Goal: Use online tool/utility: Use online tool/utility

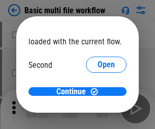
click at [98, 92] on span "Open" at bounding box center [106, 96] width 17 height 8
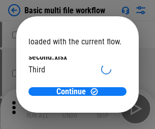
scroll to position [29, 0]
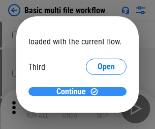
click at [74, 92] on span "Continue" at bounding box center [72, 92] width 30 height 8
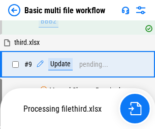
scroll to position [355, 0]
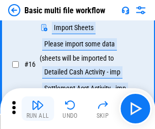
click at [38, 109] on img "button" at bounding box center [38, 105] width 12 height 12
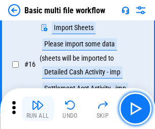
scroll to position [678, 0]
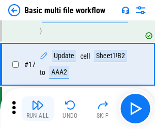
click at [38, 109] on img "button" at bounding box center [38, 105] width 12 height 12
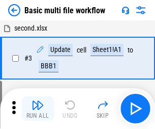
click at [38, 109] on img "button" at bounding box center [38, 105] width 12 height 12
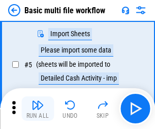
click at [38, 109] on img "button" at bounding box center [38, 105] width 12 height 12
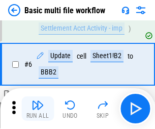
click at [38, 109] on img "button" at bounding box center [38, 105] width 12 height 12
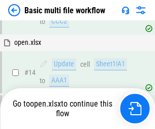
scroll to position [678, 0]
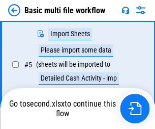
scroll to position [175, 0]
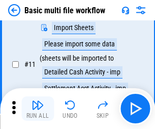
click at [38, 109] on img "button" at bounding box center [38, 105] width 12 height 12
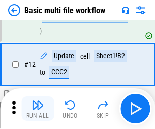
click at [38, 109] on img "button" at bounding box center [38, 105] width 12 height 12
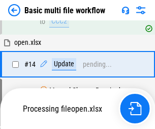
scroll to position [606, 0]
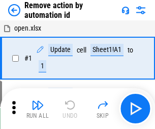
scroll to position [38, 0]
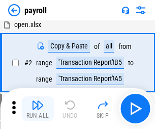
click at [38, 109] on img "button" at bounding box center [38, 105] width 12 height 12
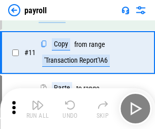
scroll to position [74, 0]
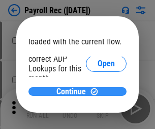
click at [74, 91] on span "Continue" at bounding box center [72, 92] width 30 height 8
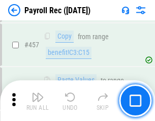
scroll to position [5430, 0]
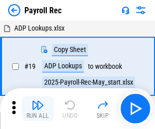
click at [38, 109] on img "button" at bounding box center [38, 105] width 12 height 12
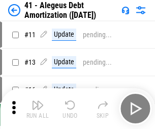
click at [38, 109] on img "button" at bounding box center [38, 105] width 12 height 12
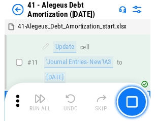
scroll to position [126, 0]
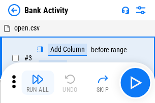
click at [38, 83] on img "button" at bounding box center [38, 79] width 12 height 12
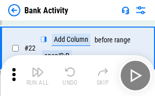
scroll to position [273, 0]
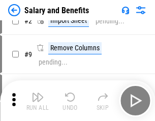
click at [38, 101] on img "button" at bounding box center [38, 97] width 12 height 12
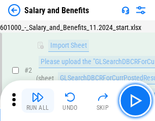
scroll to position [74, 0]
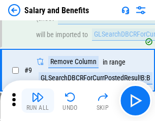
click at [38, 101] on img "button" at bounding box center [38, 97] width 12 height 12
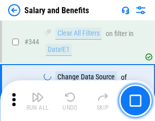
scroll to position [4771, 0]
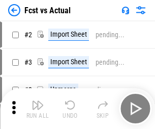
click at [38, 101] on img "button" at bounding box center [38, 105] width 12 height 12
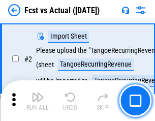
scroll to position [95, 0]
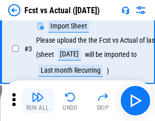
click at [38, 101] on img "button" at bounding box center [38, 97] width 12 height 12
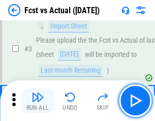
scroll to position [153, 0]
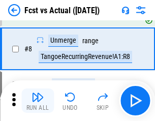
click at [38, 101] on img "button" at bounding box center [38, 97] width 12 height 12
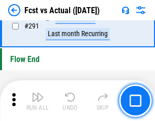
scroll to position [4822, 0]
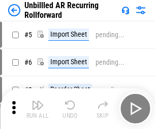
click at [38, 101] on img "button" at bounding box center [38, 105] width 12 height 12
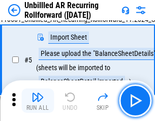
scroll to position [96, 0]
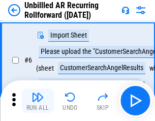
click at [38, 101] on img "button" at bounding box center [38, 97] width 12 height 12
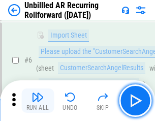
scroll to position [164, 0]
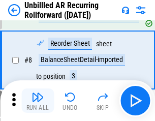
click at [38, 101] on img "button" at bounding box center [38, 97] width 12 height 12
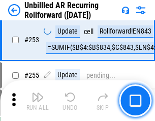
scroll to position [3461, 0]
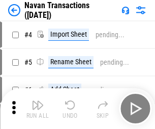
click at [38, 101] on img "button" at bounding box center [38, 105] width 12 height 12
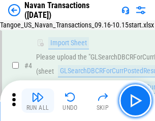
scroll to position [88, 0]
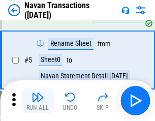
click at [38, 101] on img "button" at bounding box center [38, 97] width 12 height 12
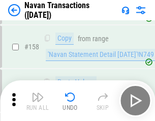
scroll to position [3304, 0]
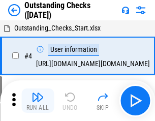
click at [38, 101] on img "button" at bounding box center [38, 97] width 12 height 12
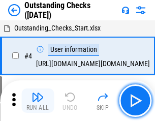
scroll to position [106, 0]
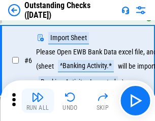
click at [38, 101] on img "button" at bounding box center [38, 97] width 12 height 12
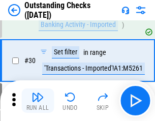
click at [38, 101] on img "button" at bounding box center [38, 97] width 12 height 12
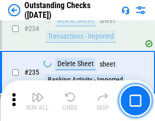
scroll to position [3094, 0]
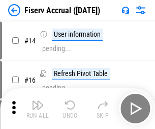
click at [38, 101] on img "button" at bounding box center [38, 105] width 12 height 12
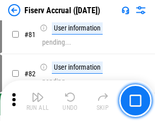
scroll to position [1339, 0]
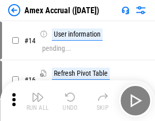
click at [38, 101] on img "button" at bounding box center [38, 97] width 12 height 12
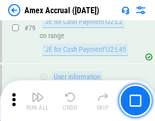
scroll to position [1323, 0]
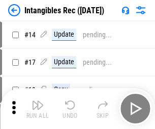
click at [38, 109] on img "button" at bounding box center [38, 105] width 12 height 12
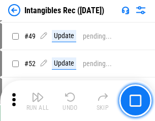
scroll to position [397, 0]
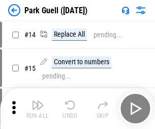
click at [38, 101] on img "button" at bounding box center [38, 105] width 12 height 12
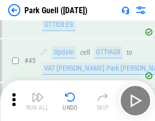
scroll to position [1274, 0]
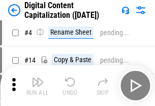
click at [38, 86] on img "button" at bounding box center [38, 82] width 12 height 12
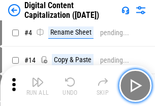
scroll to position [95, 0]
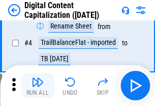
click at [38, 86] on img "button" at bounding box center [38, 82] width 12 height 12
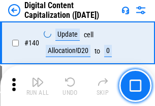
scroll to position [1081, 0]
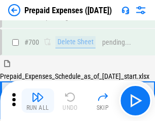
click at [38, 101] on img "button" at bounding box center [38, 97] width 12 height 12
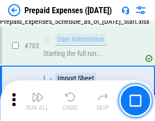
scroll to position [2802, 0]
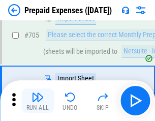
click at [38, 101] on img "button" at bounding box center [38, 97] width 12 height 12
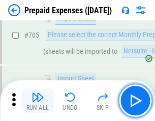
scroll to position [2854, 0]
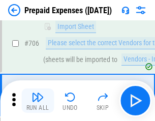
click at [38, 101] on img "button" at bounding box center [38, 97] width 12 height 12
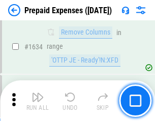
scroll to position [9921, 0]
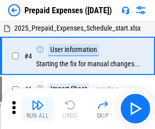
click at [38, 109] on img "button" at bounding box center [38, 105] width 12 height 12
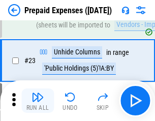
click at [38, 101] on img "button" at bounding box center [38, 97] width 12 height 12
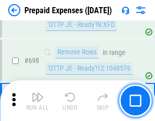
scroll to position [3548, 0]
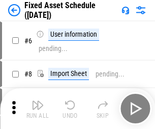
click at [38, 109] on img "button" at bounding box center [38, 105] width 12 height 12
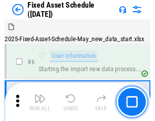
scroll to position [107, 0]
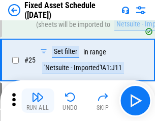
click at [38, 101] on img "button" at bounding box center [38, 97] width 12 height 12
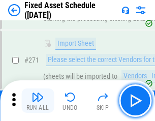
scroll to position [3299, 0]
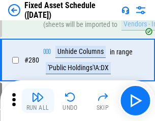
click at [38, 101] on img "button" at bounding box center [38, 97] width 12 height 12
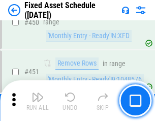
scroll to position [4555, 0]
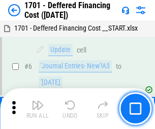
scroll to position [122, 0]
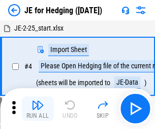
click at [38, 101] on img "button" at bounding box center [38, 105] width 12 height 12
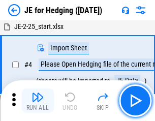
scroll to position [58, 0]
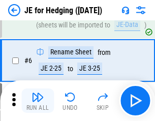
click at [38, 101] on img "button" at bounding box center [38, 97] width 12 height 12
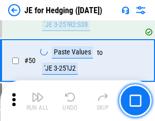
scroll to position [660, 0]
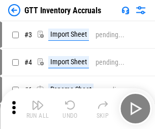
click at [38, 101] on img "button" at bounding box center [38, 105] width 12 height 12
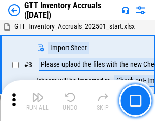
scroll to position [66, 0]
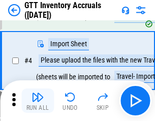
click at [38, 101] on img "button" at bounding box center [38, 97] width 12 height 12
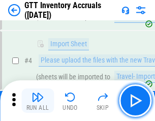
scroll to position [118, 0]
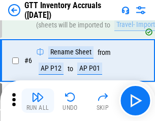
click at [38, 101] on img "button" at bounding box center [38, 97] width 12 height 12
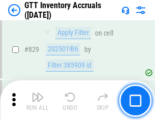
scroll to position [7734, 0]
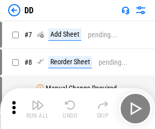
click at [38, 109] on img "button" at bounding box center [38, 105] width 12 height 12
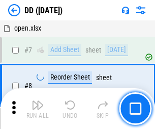
scroll to position [98, 0]
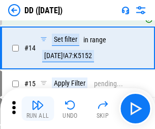
click at [38, 109] on img "button" at bounding box center [38, 105] width 12 height 12
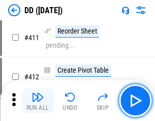
scroll to position [4618, 0]
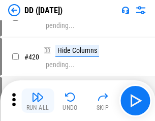
click at [38, 101] on img "button" at bounding box center [38, 97] width 12 height 12
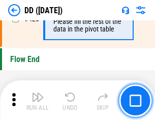
scroll to position [4877, 0]
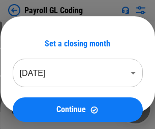
click at [38, 109] on img "button" at bounding box center [38, 105] width 12 height 12
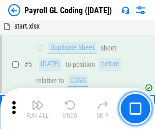
scroll to position [122, 0]
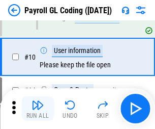
click at [38, 109] on img "button" at bounding box center [38, 105] width 12 height 12
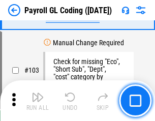
scroll to position [2391, 0]
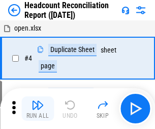
click at [38, 109] on img "button" at bounding box center [38, 105] width 12 height 12
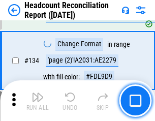
scroll to position [1225, 0]
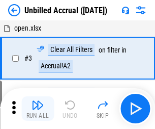
click at [38, 109] on img "button" at bounding box center [38, 105] width 12 height 12
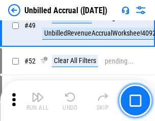
scroll to position [924, 0]
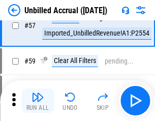
click at [38, 101] on img "button" at bounding box center [38, 97] width 12 height 12
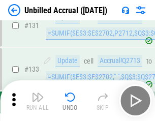
scroll to position [3035, 0]
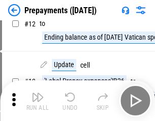
scroll to position [64, 0]
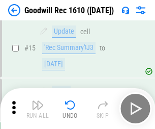
scroll to position [174, 0]
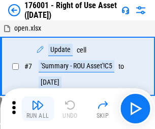
click at [38, 109] on img "button" at bounding box center [38, 105] width 12 height 12
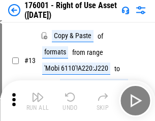
scroll to position [66, 0]
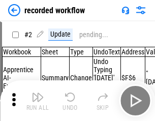
click at [38, 101] on img "button" at bounding box center [38, 97] width 12 height 12
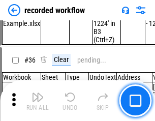
scroll to position [3185, 0]
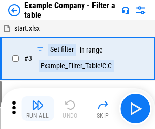
click at [38, 109] on img "button" at bounding box center [38, 105] width 12 height 12
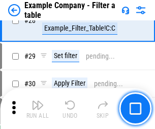
scroll to position [932, 0]
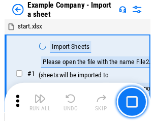
scroll to position [86, 0]
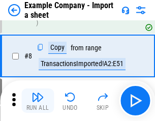
click at [38, 101] on img "button" at bounding box center [38, 97] width 12 height 12
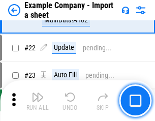
scroll to position [225, 0]
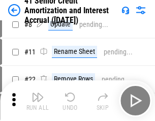
click at [38, 101] on img "button" at bounding box center [38, 97] width 12 height 12
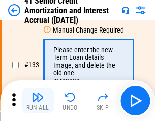
click at [38, 101] on img "button" at bounding box center [38, 97] width 12 height 12
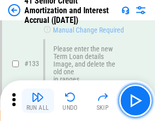
scroll to position [1065, 0]
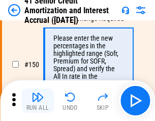
click at [38, 101] on img "button" at bounding box center [38, 97] width 12 height 12
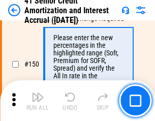
scroll to position [1172, 0]
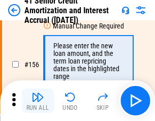
click at [38, 101] on img "button" at bounding box center [38, 97] width 12 height 12
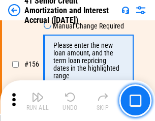
scroll to position [1242, 0]
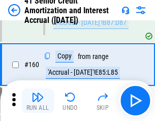
click at [38, 101] on img "button" at bounding box center [38, 97] width 12 height 12
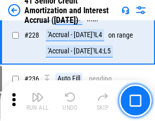
scroll to position [2282, 0]
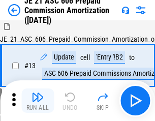
click at [38, 101] on img "button" at bounding box center [38, 97] width 12 height 12
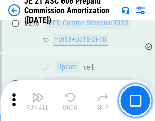
scroll to position [1875, 0]
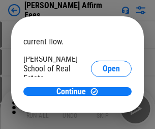
click at [103, 118] on span "Open" at bounding box center [111, 122] width 17 height 8
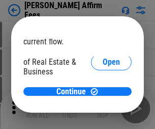
click at [103, 106] on span "Open" at bounding box center [111, 110] width 17 height 8
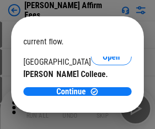
click at [103, 95] on span "Open" at bounding box center [111, 99] width 17 height 8
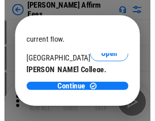
scroll to position [160, 0]
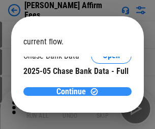
click at [74, 91] on span "Continue" at bounding box center [72, 92] width 30 height 8
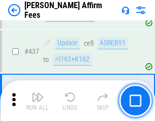
scroll to position [2344, 0]
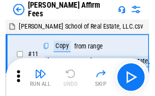
scroll to position [10, 0]
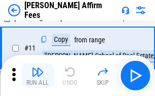
click at [38, 75] on img "button" at bounding box center [38, 72] width 12 height 12
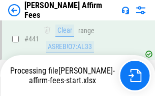
scroll to position [2672, 0]
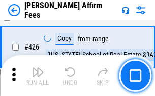
scroll to position [2037, 0]
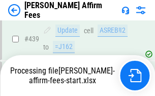
scroll to position [2672, 0]
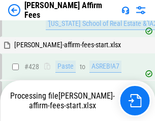
scroll to position [2144, 0]
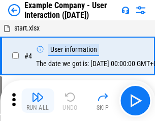
click at [38, 101] on img "button" at bounding box center [38, 97] width 12 height 12
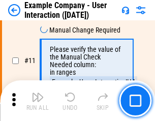
scroll to position [221, 0]
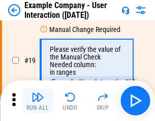
click at [38, 101] on img "button" at bounding box center [38, 97] width 12 height 12
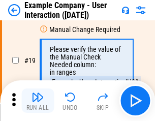
click at [38, 101] on img "button" at bounding box center [38, 97] width 12 height 12
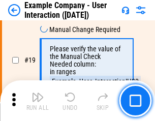
scroll to position [281, 0]
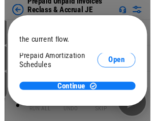
scroll to position [61, 0]
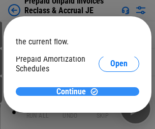
click at [74, 91] on span "Continue" at bounding box center [72, 92] width 30 height 8
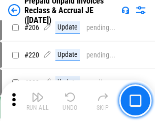
scroll to position [1321, 0]
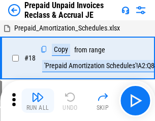
click at [38, 101] on img "button" at bounding box center [38, 97] width 12 height 12
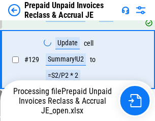
scroll to position [831, 0]
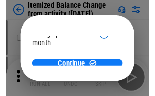
scroll to position [74, 0]
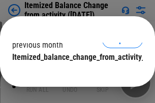
click at [74, 74] on span "Continue" at bounding box center [72, 78] width 30 height 8
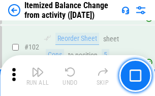
scroll to position [1704, 0]
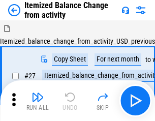
scroll to position [16, 0]
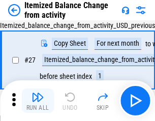
click at [38, 101] on img "button" at bounding box center [38, 97] width 12 height 12
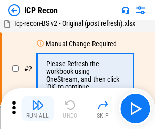
click at [38, 109] on img "button" at bounding box center [38, 105] width 12 height 12
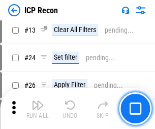
click at [38, 109] on img "button" at bounding box center [38, 105] width 12 height 12
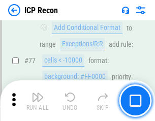
scroll to position [916, 0]
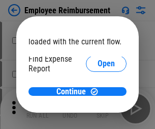
click at [98, 118] on span "Open" at bounding box center [106, 122] width 17 height 8
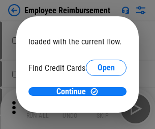
scroll to position [60, 0]
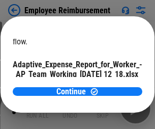
click at [114, 86] on span "Open" at bounding box center [122, 90] width 17 height 8
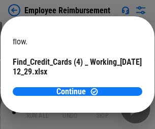
scroll to position [106, 0]
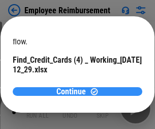
click at [74, 91] on span "Continue" at bounding box center [72, 92] width 30 height 8
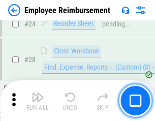
scroll to position [476, 0]
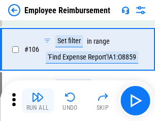
click at [38, 101] on img "button" at bounding box center [38, 97] width 12 height 12
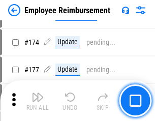
click at [38, 101] on img "button" at bounding box center [38, 97] width 12 height 12
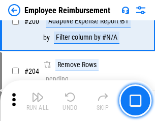
scroll to position [2578, 0]
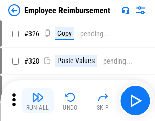
click at [38, 101] on img "button" at bounding box center [38, 97] width 12 height 12
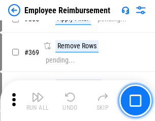
click at [38, 101] on img "button" at bounding box center [38, 97] width 12 height 12
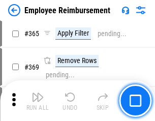
scroll to position [5253, 0]
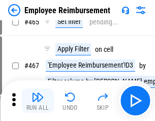
click at [38, 101] on img "button" at bounding box center [38, 97] width 12 height 12
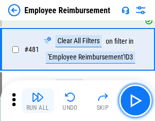
scroll to position [6293, 0]
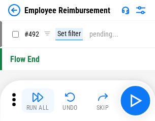
click at [38, 101] on img "button" at bounding box center [38, 97] width 12 height 12
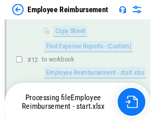
scroll to position [476, 0]
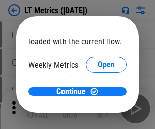
click at [98, 103] on span "Open" at bounding box center [106, 107] width 17 height 8
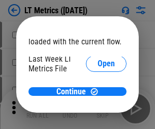
click at [98, 94] on span "Open" at bounding box center [106, 98] width 17 height 8
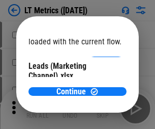
click at [98, 89] on span "Open" at bounding box center [106, 93] width 17 height 8
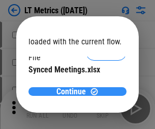
click at [74, 92] on span "Continue" at bounding box center [72, 92] width 30 height 8
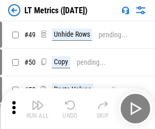
click at [38, 109] on img "button" at bounding box center [38, 105] width 12 height 12
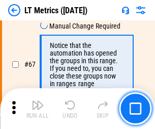
click at [38, 109] on img "button" at bounding box center [38, 105] width 12 height 12
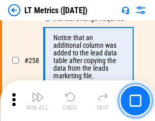
scroll to position [1661, 0]
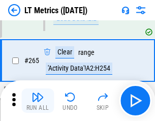
click at [38, 101] on img "button" at bounding box center [38, 97] width 12 height 12
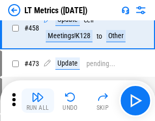
click at [38, 101] on img "button" at bounding box center [38, 97] width 12 height 12
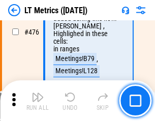
scroll to position [2704, 0]
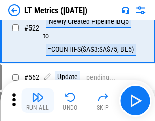
click at [38, 101] on img "button" at bounding box center [38, 97] width 12 height 12
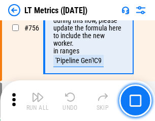
scroll to position [3519, 0]
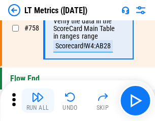
click at [38, 101] on img "button" at bounding box center [38, 97] width 12 height 12
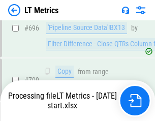
scroll to position [3359, 0]
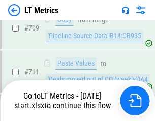
scroll to position [3519, 0]
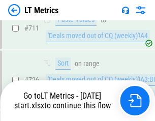
scroll to position [3519, 0]
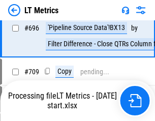
scroll to position [3435, 0]
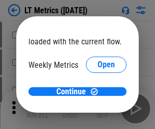
click at [98, 103] on span "Open" at bounding box center [106, 107] width 17 height 8
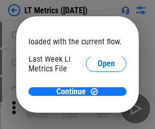
click at [98, 94] on span "Open" at bounding box center [106, 98] width 17 height 8
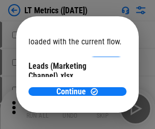
click at [98, 89] on span "Open" at bounding box center [106, 93] width 17 height 8
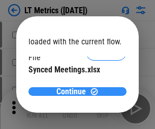
click at [74, 92] on span "Continue" at bounding box center [72, 92] width 30 height 8
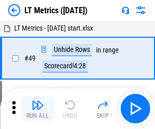
click at [38, 109] on img "button" at bounding box center [38, 105] width 12 height 12
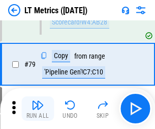
click at [38, 109] on img "button" at bounding box center [38, 105] width 12 height 12
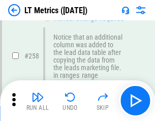
scroll to position [1661, 0]
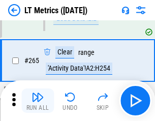
click at [38, 101] on img "button" at bounding box center [38, 97] width 12 height 12
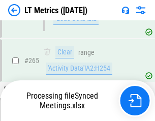
scroll to position [1824, 0]
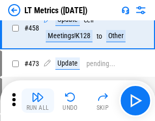
click at [38, 101] on img "button" at bounding box center [38, 97] width 12 height 12
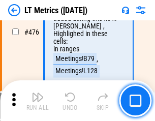
scroll to position [2704, 0]
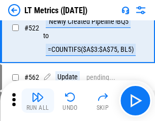
click at [38, 101] on img "button" at bounding box center [38, 97] width 12 height 12
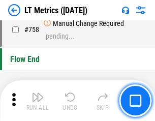
scroll to position [3519, 0]
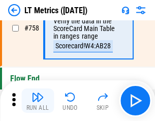
click at [38, 101] on img "button" at bounding box center [38, 97] width 12 height 12
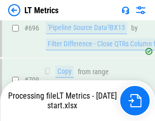
scroll to position [3224, 0]
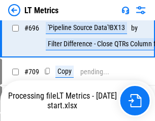
scroll to position [3359, 0]
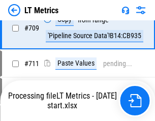
scroll to position [3519, 0]
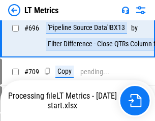
scroll to position [3359, 0]
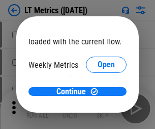
click at [98, 103] on span "Open" at bounding box center [106, 107] width 17 height 8
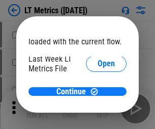
click at [98, 94] on span "Open" at bounding box center [106, 98] width 17 height 8
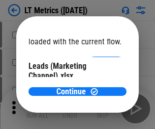
click at [98, 89] on span "Open" at bounding box center [106, 93] width 17 height 8
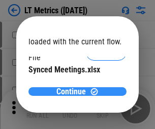
click at [74, 92] on span "Continue" at bounding box center [72, 92] width 30 height 8
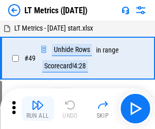
click at [38, 109] on img "button" at bounding box center [38, 105] width 12 height 12
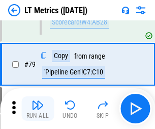
click at [38, 109] on img "button" at bounding box center [38, 105] width 12 height 12
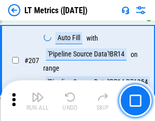
scroll to position [1296, 0]
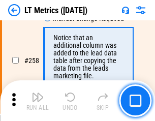
click at [38, 101] on img "button" at bounding box center [38, 97] width 12 height 12
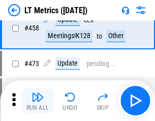
click at [38, 101] on img "button" at bounding box center [38, 97] width 12 height 12
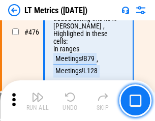
scroll to position [2704, 0]
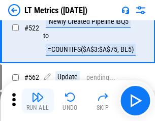
click at [38, 101] on img "button" at bounding box center [38, 97] width 12 height 12
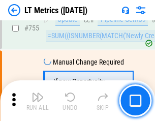
scroll to position [3519, 0]
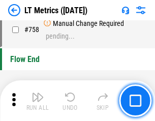
click at [38, 101] on img "button" at bounding box center [38, 97] width 12 height 12
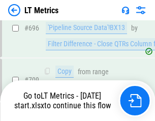
scroll to position [3435, 0]
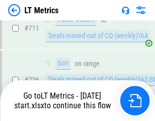
scroll to position [3519, 0]
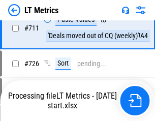
scroll to position [3519, 0]
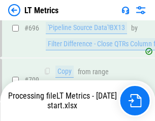
scroll to position [3359, 0]
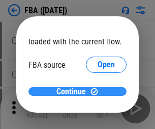
click at [74, 92] on span "Continue" at bounding box center [72, 92] width 30 height 8
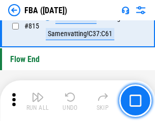
scroll to position [9121, 0]
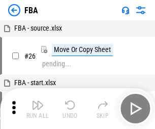
scroll to position [10, 0]
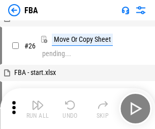
click at [38, 109] on img "button" at bounding box center [38, 105] width 12 height 12
